Goal: Task Accomplishment & Management: Manage account settings

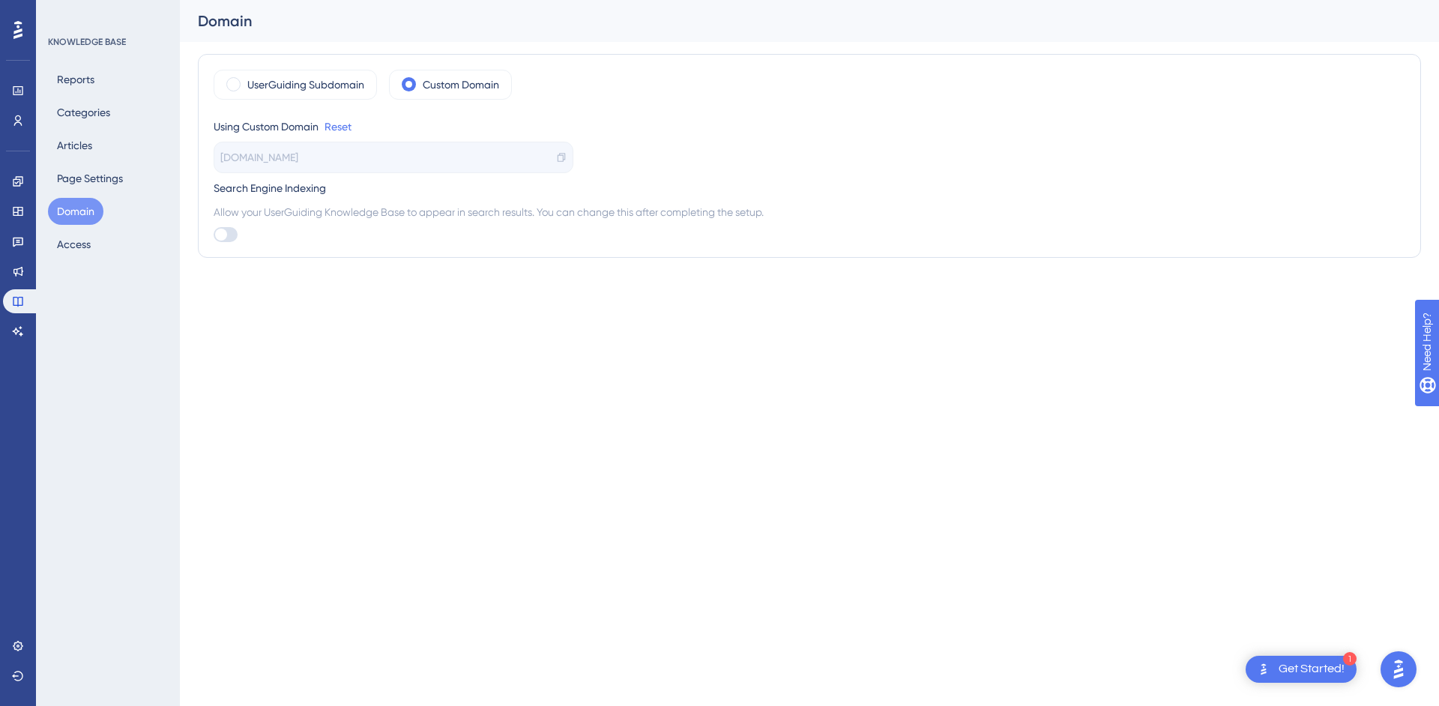
click at [986, 121] on div "Using Custom Domain Reset" at bounding box center [810, 127] width 1192 height 18
click at [1121, 0] on html "1 Get Started! Performance Users Engagement Widgets Feedback Product Updates Kn…" at bounding box center [719, 0] width 1439 height 0
click at [21, 305] on icon at bounding box center [18, 302] width 10 height 10
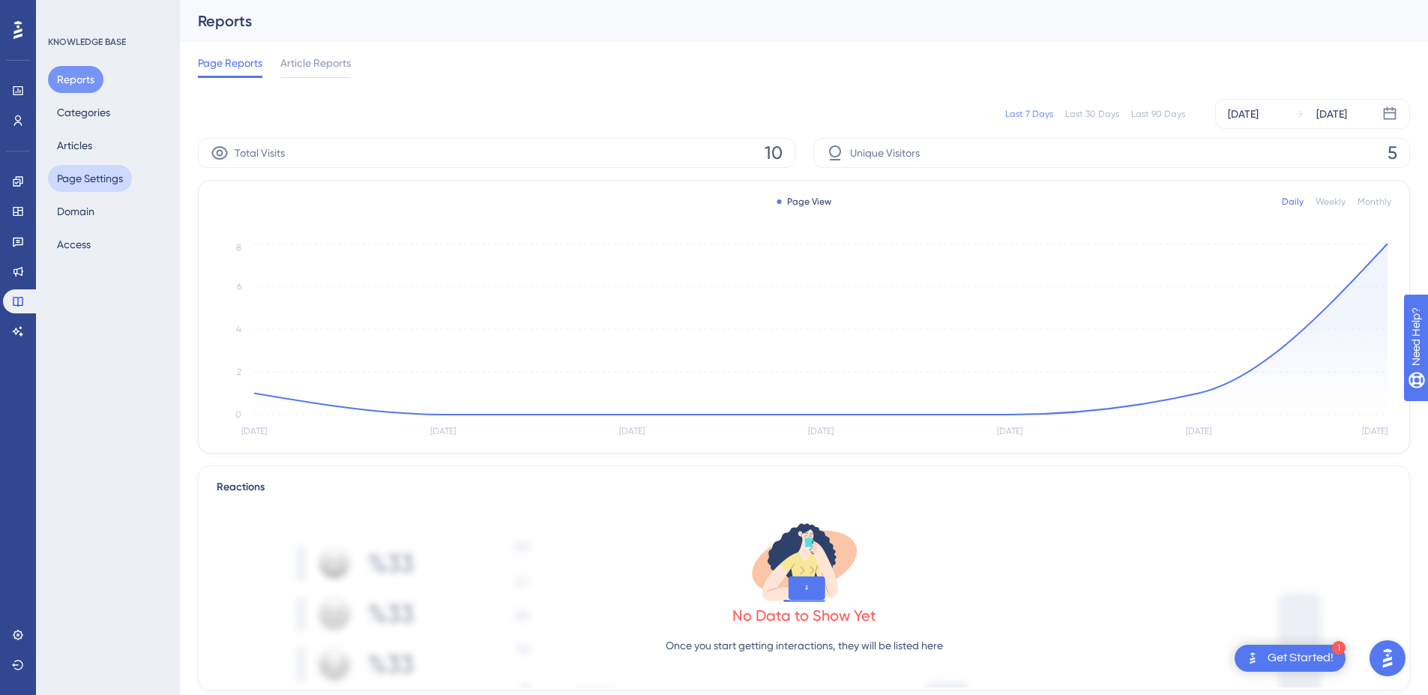
click at [91, 175] on button "Page Settings" at bounding box center [90, 178] width 84 height 27
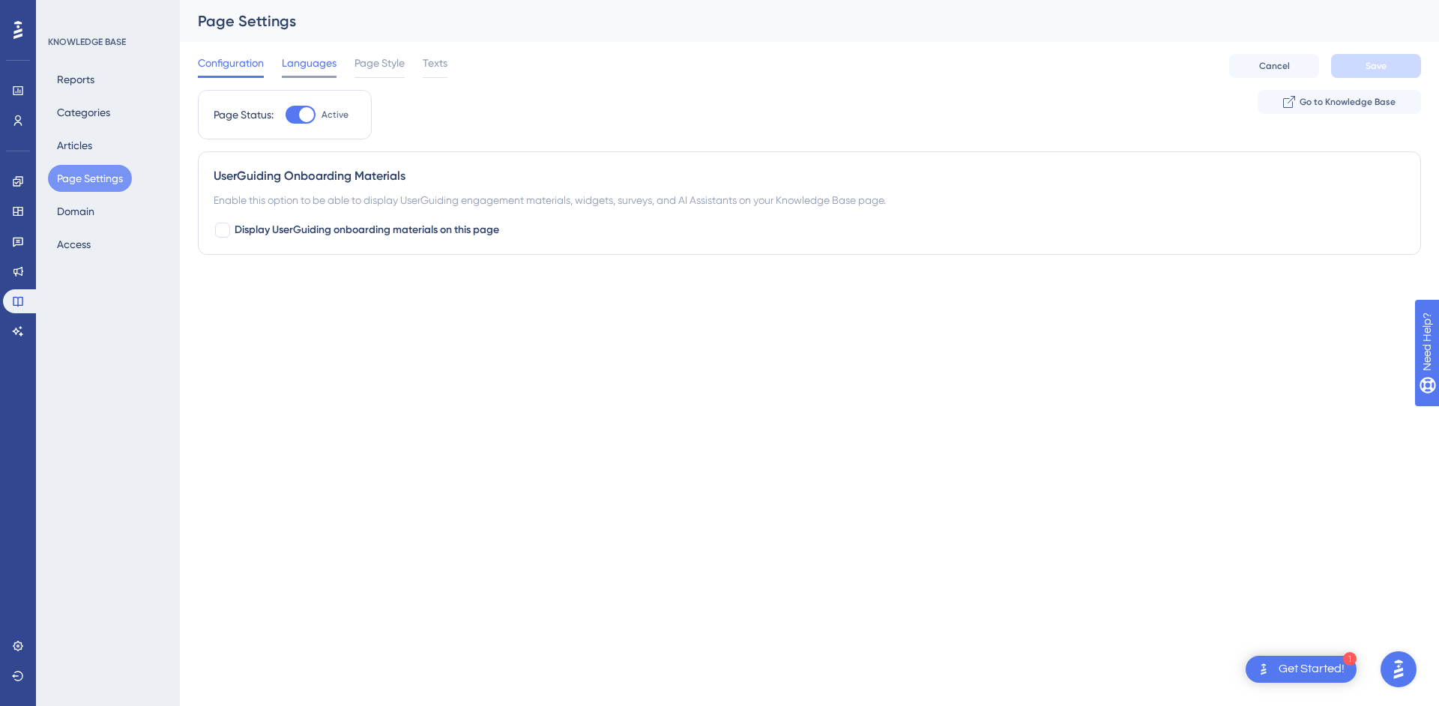
click at [321, 66] on span "Languages" at bounding box center [309, 63] width 55 height 18
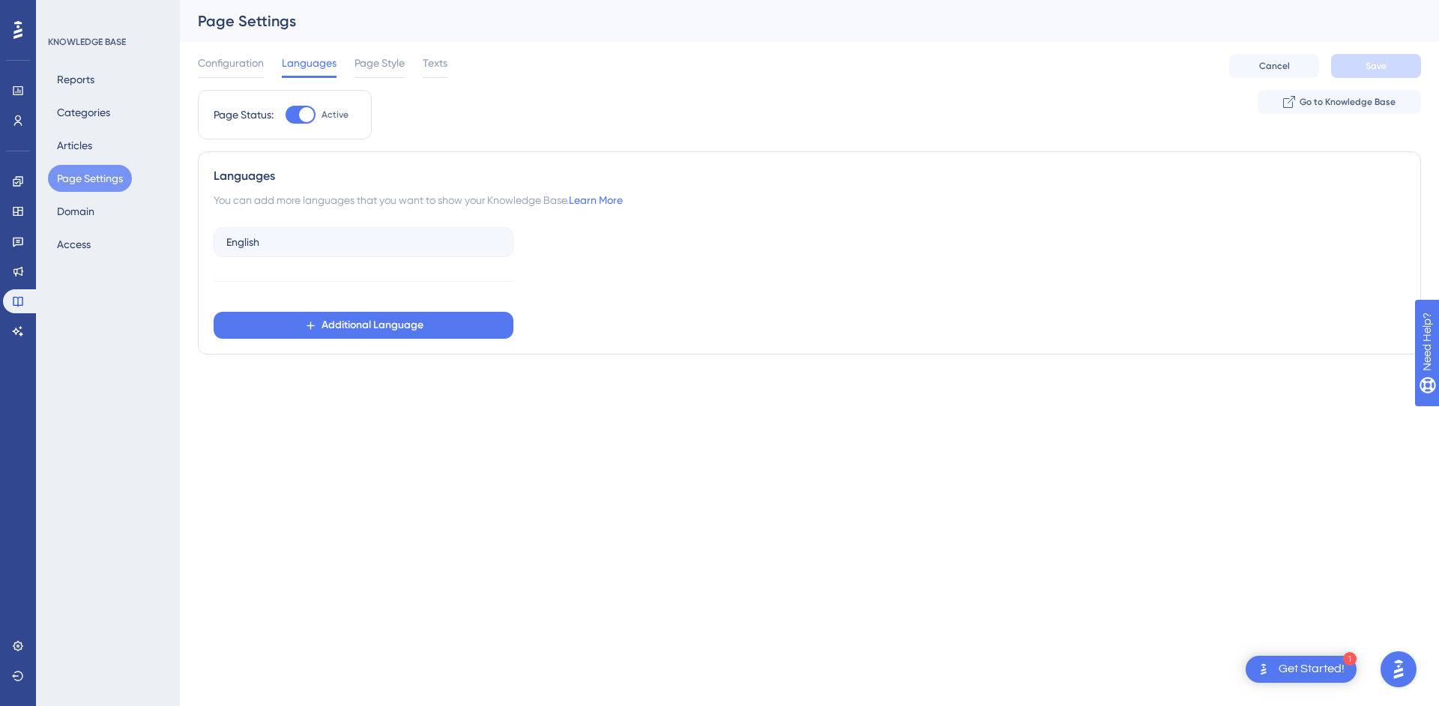
click at [224, 115] on div "Page Status:" at bounding box center [244, 115] width 60 height 18
click at [297, 114] on div at bounding box center [301, 115] width 30 height 18
click at [286, 115] on input "Active" at bounding box center [285, 115] width 1 height 1
checkbox input "true"
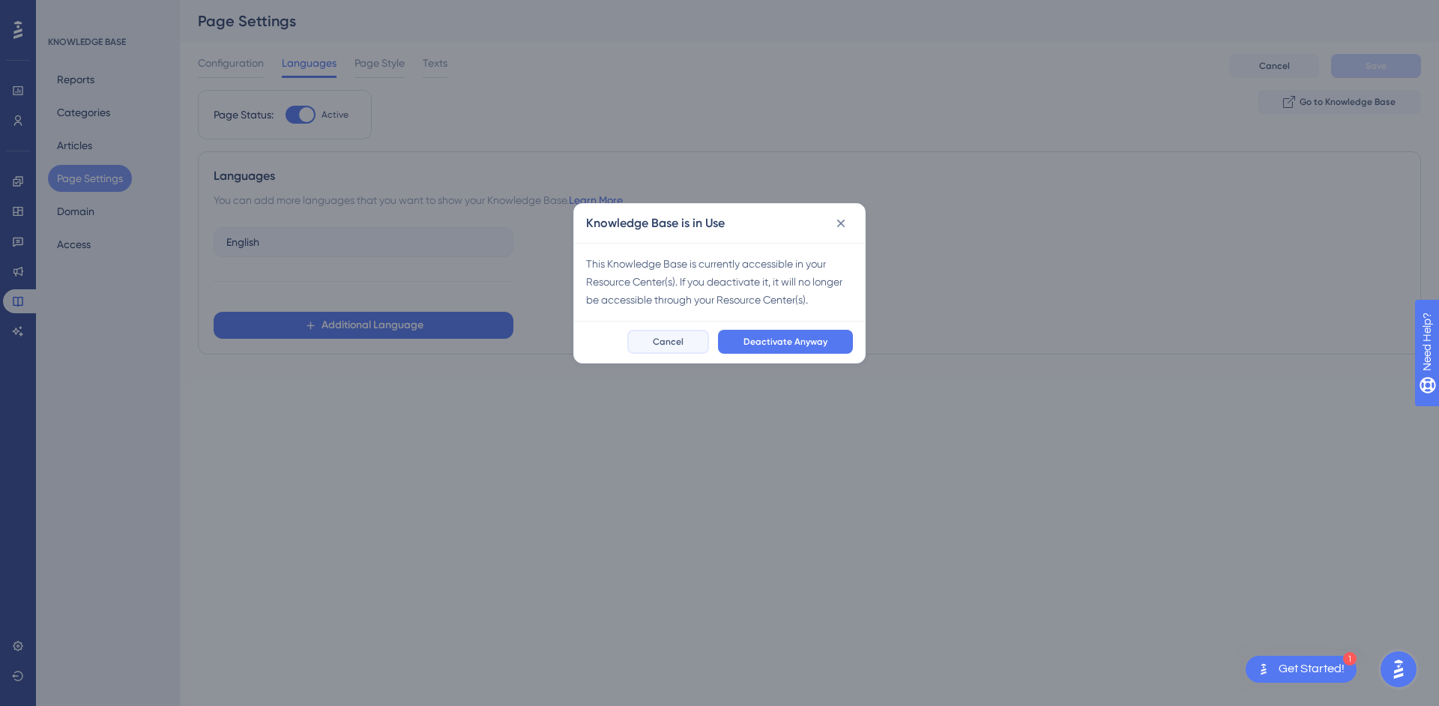
click at [675, 346] on span "Cancel" at bounding box center [668, 342] width 31 height 12
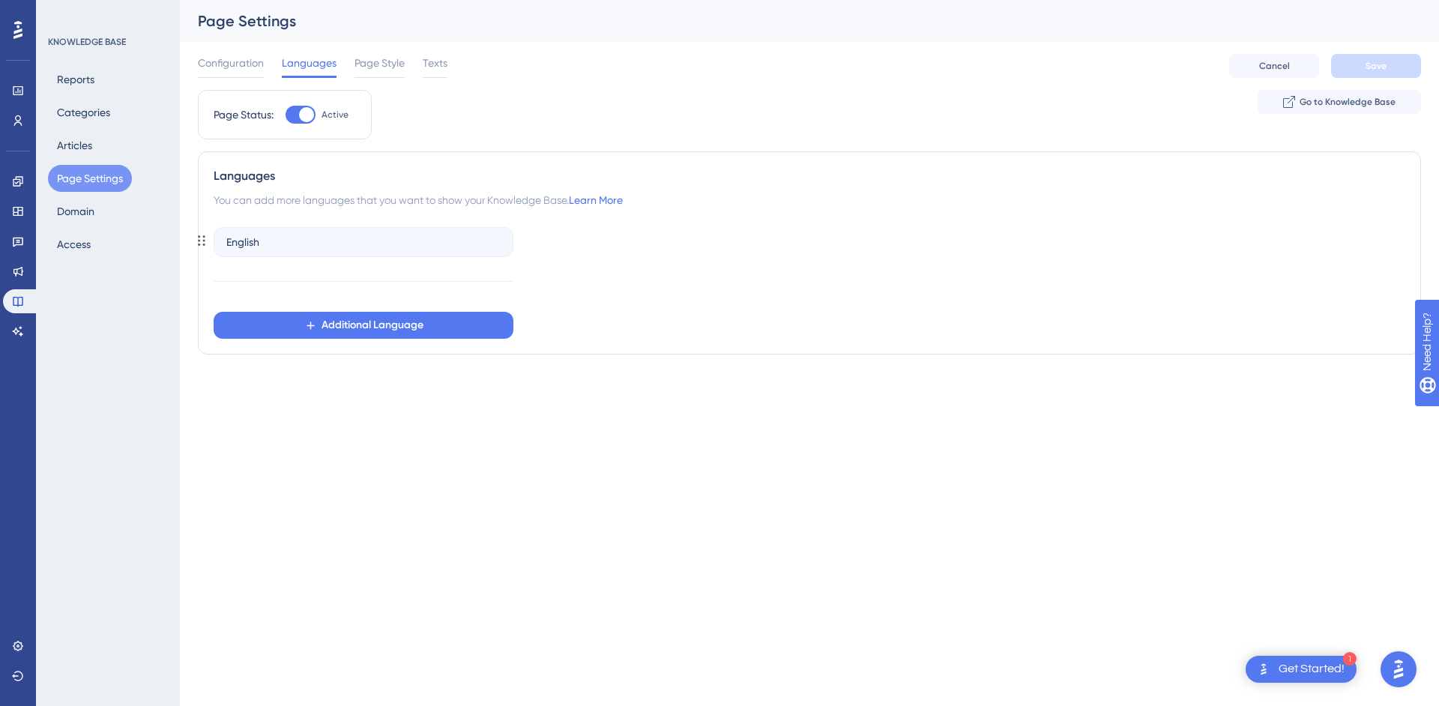
click at [286, 244] on div "English" at bounding box center [364, 242] width 300 height 30
click at [362, 175] on div "Languages" at bounding box center [810, 176] width 1192 height 18
click at [301, 308] on div "English Additional Language" at bounding box center [364, 280] width 300 height 118
click at [298, 327] on button "Additional Language" at bounding box center [364, 325] width 300 height 27
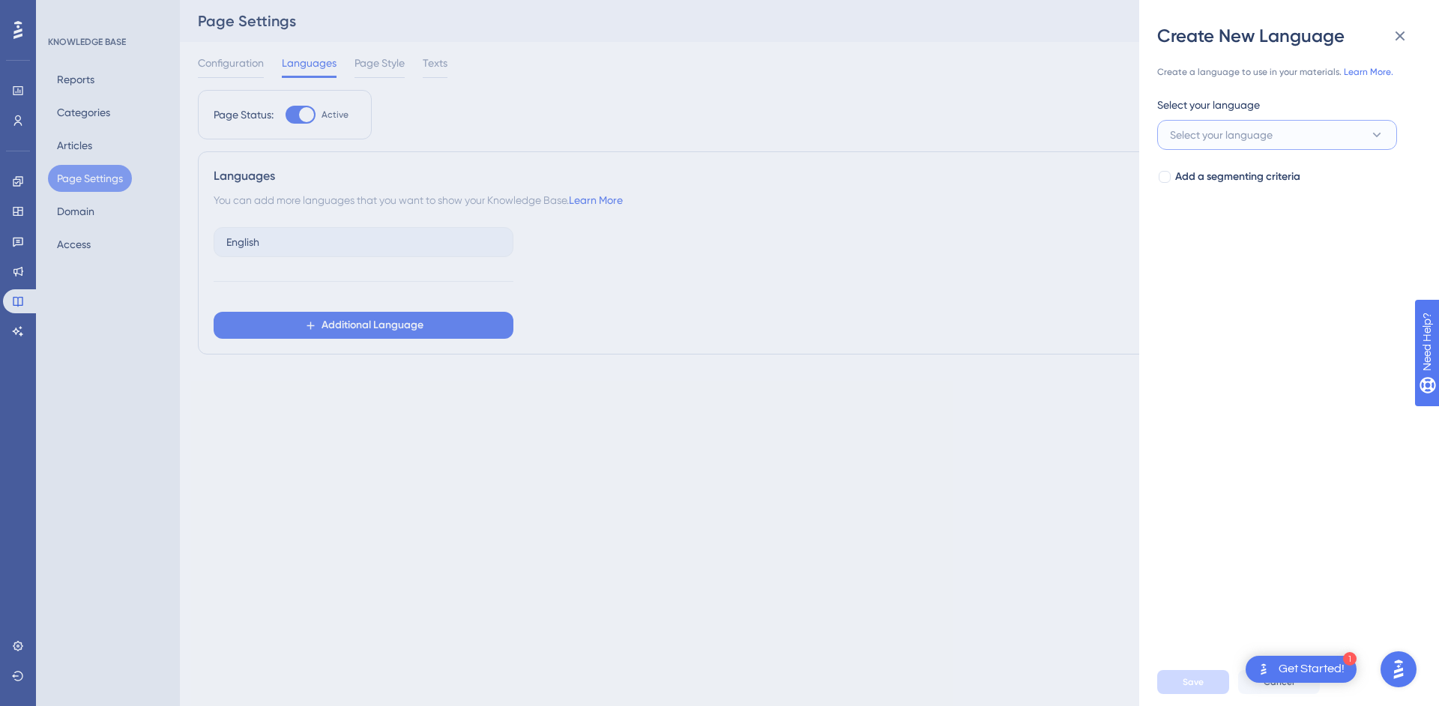
click at [1327, 133] on button "Select your language" at bounding box center [1277, 135] width 240 height 30
click at [1279, 184] on input at bounding box center [1267, 179] width 174 height 12
type input "span"
click at [1212, 231] on span "Spanish" at bounding box center [1198, 226] width 38 height 18
click at [1193, 686] on span "Save" at bounding box center [1193, 682] width 21 height 12
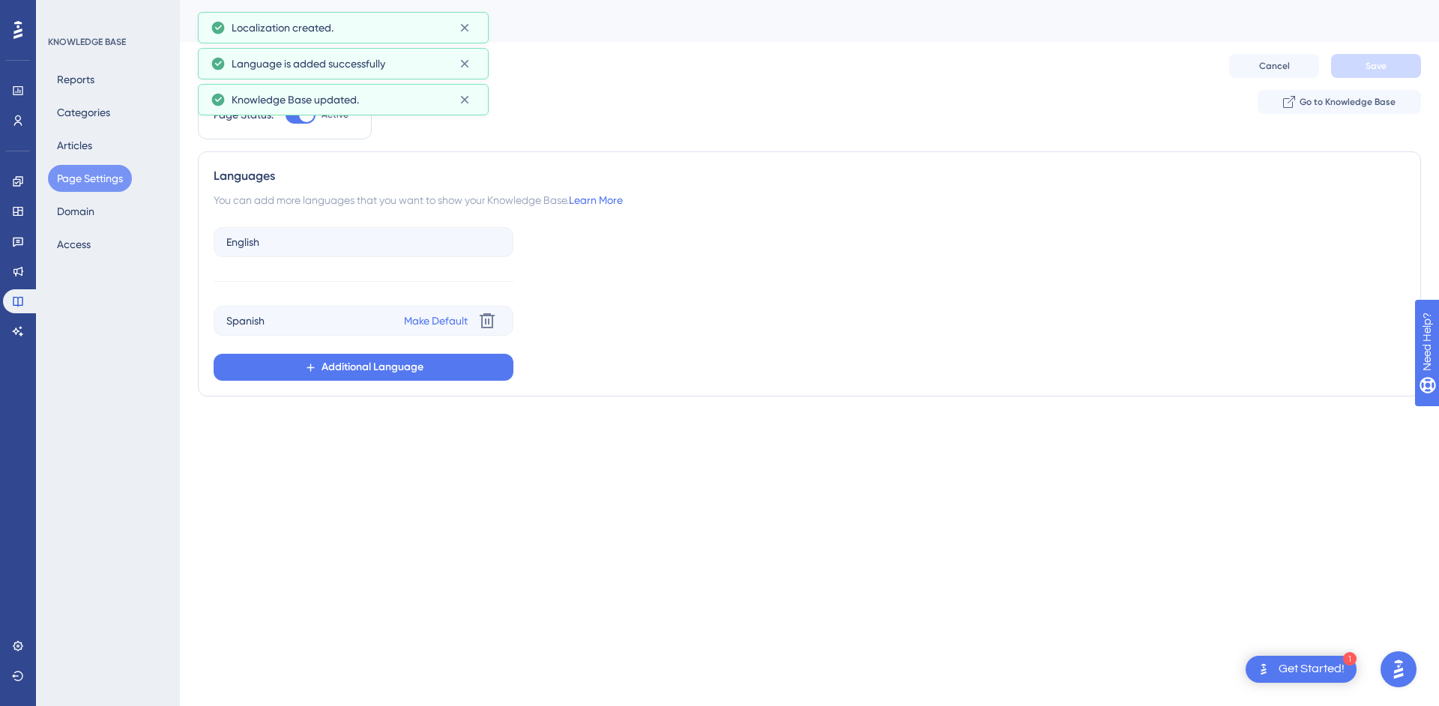
click at [377, 0] on html "1 Get Started! Performance Users Engagement Widgets Feedback Product Updates Kn…" at bounding box center [719, 0] width 1439 height 0
